Goal: Task Accomplishment & Management: Complete application form

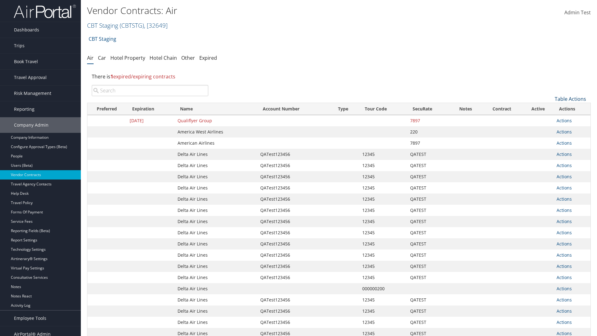
click at [570, 99] on link "Table Actions" at bounding box center [569, 98] width 31 height 7
click at [549, 108] on link "Create New Contract" at bounding box center [549, 108] width 82 height 11
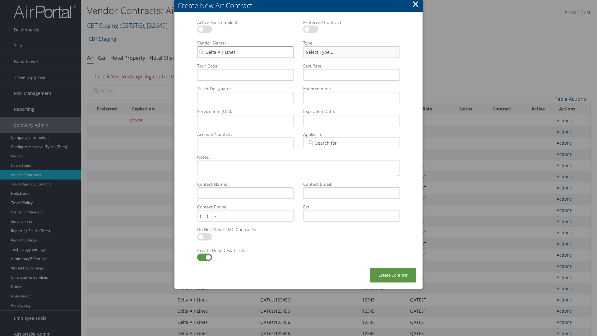
type input "Delta Air Lines"
type input "QATest123456"
select select "[object Object]"
type input "QATest123456"
type input "12345"
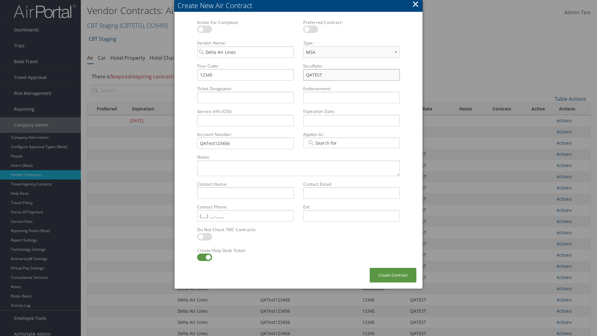
type input "QATEST"
click at [204, 257] on label at bounding box center [204, 256] width 15 height 7
click at [204, 257] on input "checkbox" at bounding box center [202, 258] width 4 height 4
checkbox input "false"
type textarea "QA Testing"
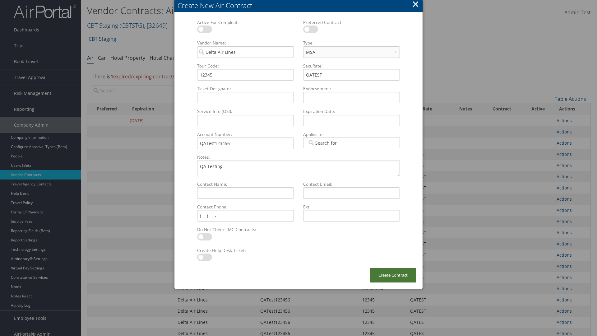
click at [393, 275] on button "Create Contract" at bounding box center [392, 275] width 47 height 15
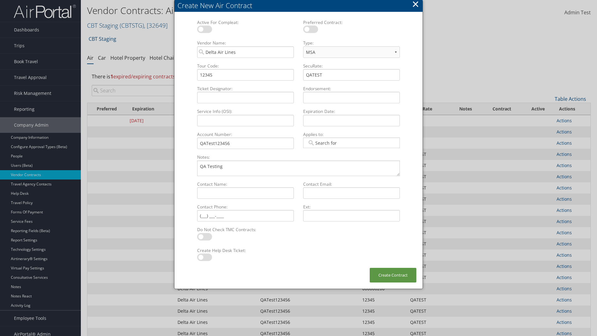
click at [150, 90] on input "search" at bounding box center [150, 90] width 117 height 11
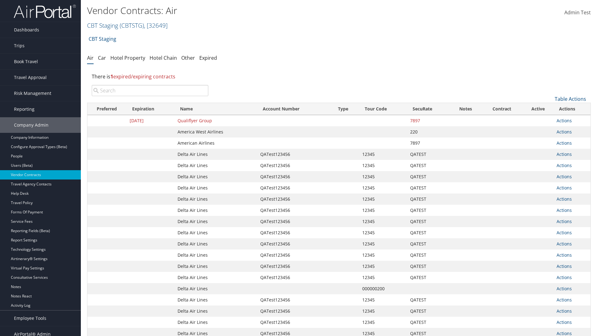
type input "QATest123456"
